Goal: Transaction & Acquisition: Download file/media

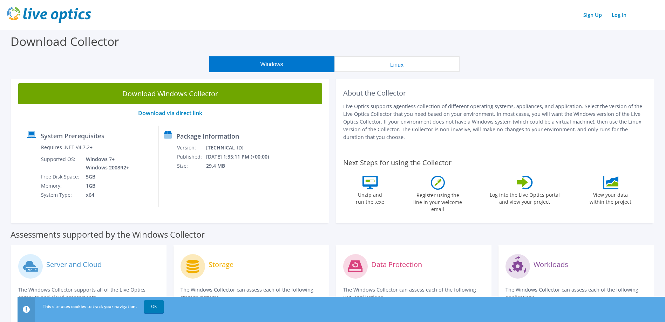
click at [235, 94] on link "Download Windows Collector" at bounding box center [170, 93] width 304 height 21
click at [326, 214] on div "Download Windows Collector Download via direct link System Prerequisites Requir…" at bounding box center [170, 149] width 318 height 147
click at [153, 308] on link "OK" at bounding box center [154, 307] width 20 height 13
